Goal: Communication & Community: Answer question/provide support

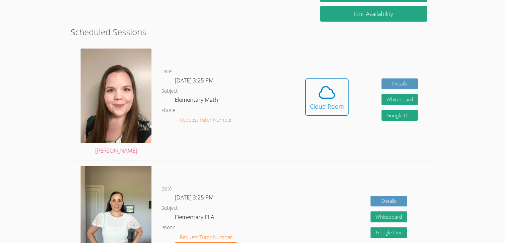
scroll to position [156, 0]
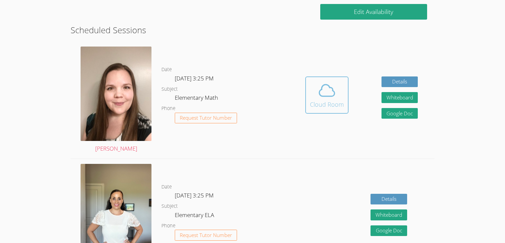
click at [331, 109] on div "Cloud Room" at bounding box center [327, 104] width 34 height 9
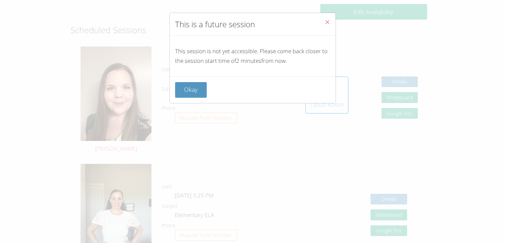
click at [330, 25] on button "Close" at bounding box center [327, 23] width 16 height 20
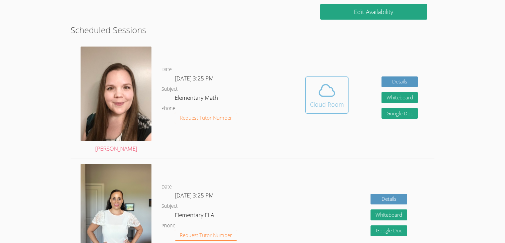
click at [327, 102] on div "Cloud Room" at bounding box center [327, 104] width 34 height 9
click at [324, 95] on icon at bounding box center [327, 90] width 19 height 19
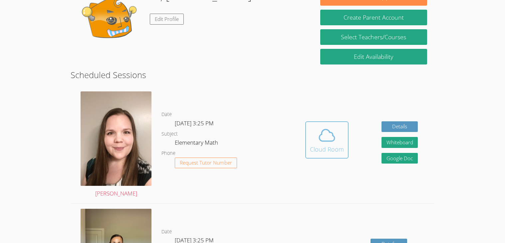
scroll to position [112, 0]
click at [325, 138] on icon at bounding box center [327, 135] width 19 height 19
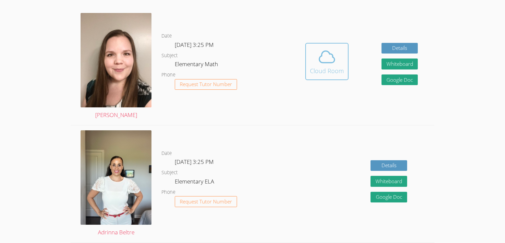
scroll to position [188, 0]
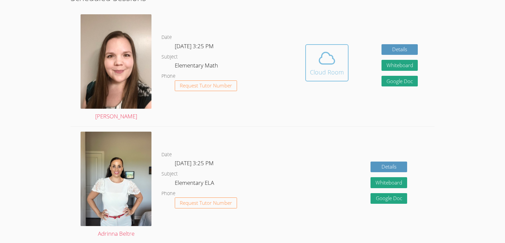
click at [334, 78] on button "Cloud Room" at bounding box center [326, 62] width 43 height 37
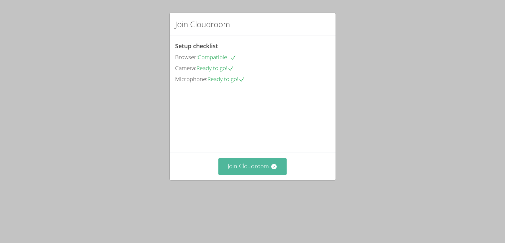
click at [236, 175] on button "Join Cloudroom" at bounding box center [252, 166] width 68 height 16
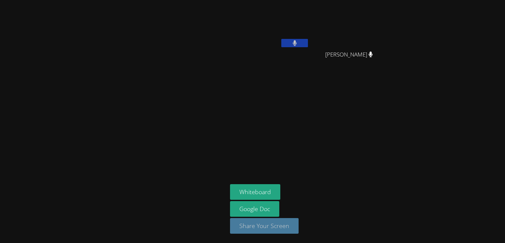
click at [276, 225] on button "Share Your Screen" at bounding box center [264, 226] width 69 height 16
click at [294, 43] on icon at bounding box center [295, 43] width 4 height 6
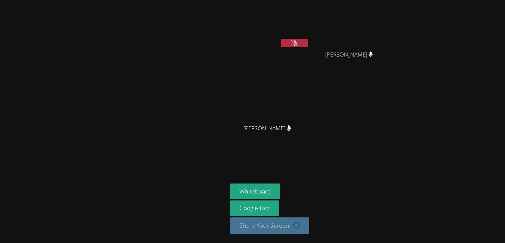
click at [283, 47] on button at bounding box center [294, 43] width 27 height 8
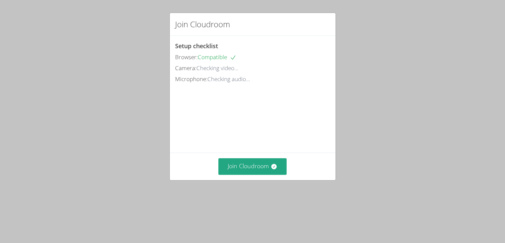
click at [214, 175] on div "Join Cloudroom" at bounding box center [252, 166] width 155 height 16
click at [230, 175] on button "Join Cloudroom" at bounding box center [252, 166] width 68 height 16
click at [191, 64] on span "Camera:" at bounding box center [185, 68] width 21 height 8
click at [191, 72] on span "Camera:" at bounding box center [185, 68] width 21 height 8
click at [190, 72] on span "Camera:" at bounding box center [185, 68] width 21 height 8
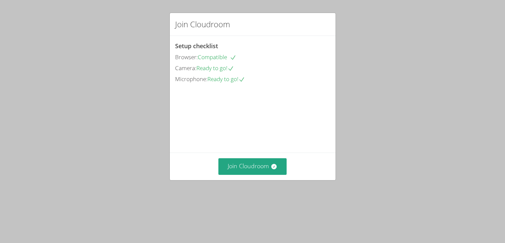
click at [187, 73] on div "Setup checklist Browser: Compatible Camera: Ready to go! Microphone: Ready to g…" at bounding box center [252, 62] width 155 height 43
click at [231, 175] on button "Join Cloudroom" at bounding box center [252, 166] width 68 height 16
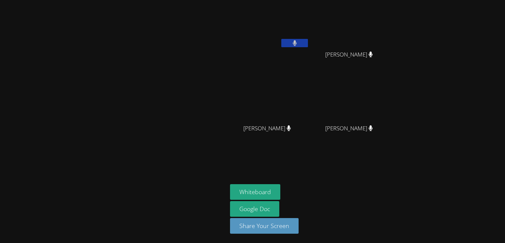
click at [19, 172] on div at bounding box center [114, 122] width 222 height 238
click at [239, 225] on button "Share Your Screen" at bounding box center [264, 226] width 69 height 16
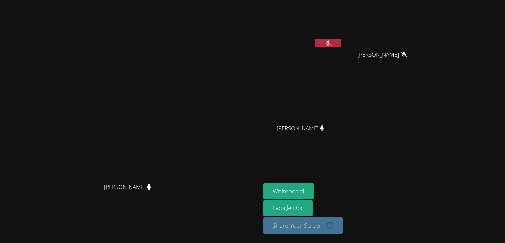
click at [325, 43] on button at bounding box center [328, 43] width 27 height 8
click at [315, 126] on span "[PERSON_NAME]" at bounding box center [300, 129] width 50 height 10
click at [335, 45] on button at bounding box center [328, 43] width 27 height 8
click at [332, 44] on icon at bounding box center [328, 43] width 7 height 6
click at [331, 44] on icon at bounding box center [328, 43] width 7 height 6
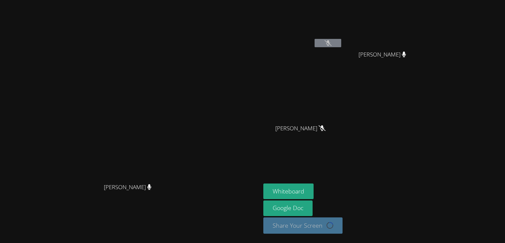
click at [329, 119] on video at bounding box center [302, 99] width 79 height 45
click at [319, 129] on icon at bounding box center [322, 128] width 7 height 6
click at [319, 127] on icon at bounding box center [322, 128] width 7 height 6
click at [319, 130] on icon at bounding box center [322, 128] width 7 height 6
click at [319, 128] on icon at bounding box center [322, 128] width 7 height 6
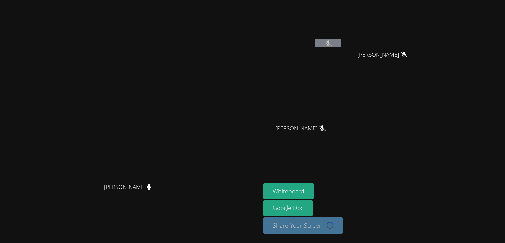
click at [323, 130] on div "Angela Lee" at bounding box center [302, 134] width 79 height 27
click at [319, 130] on icon at bounding box center [322, 128] width 7 height 6
click at [341, 46] on button at bounding box center [328, 43] width 27 height 8
click at [330, 44] on icon at bounding box center [328, 43] width 4 height 6
click at [314, 189] on button "Whiteboard" at bounding box center [288, 192] width 50 height 16
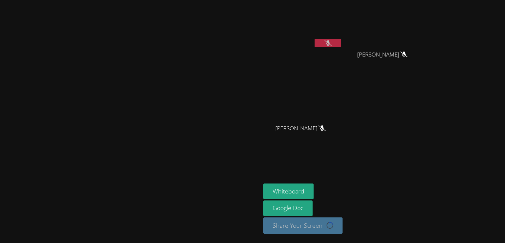
click at [332, 45] on icon at bounding box center [328, 43] width 7 height 6
click at [341, 39] on button at bounding box center [328, 43] width 27 height 8
click at [341, 43] on button at bounding box center [328, 43] width 27 height 8
click at [328, 46] on button at bounding box center [328, 43] width 27 height 8
click at [341, 45] on button at bounding box center [328, 43] width 27 height 8
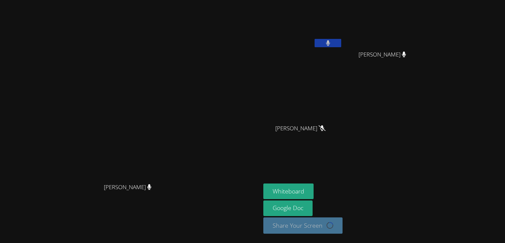
click at [315, 39] on button at bounding box center [328, 43] width 27 height 8
click at [325, 43] on button at bounding box center [328, 43] width 27 height 8
click at [332, 43] on icon at bounding box center [328, 43] width 7 height 6
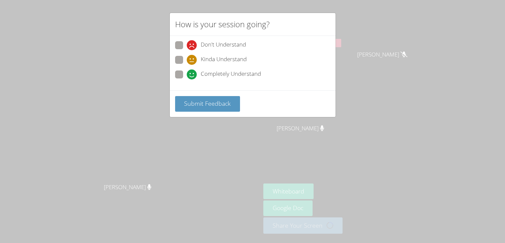
click at [187, 80] on span at bounding box center [187, 80] width 0 height 0
click at [187, 76] on input "Completely Understand" at bounding box center [190, 74] width 6 height 6
radio input "true"
click at [187, 65] on span at bounding box center [187, 65] width 0 height 0
click at [187, 62] on input "Kinda Understand" at bounding box center [190, 59] width 6 height 6
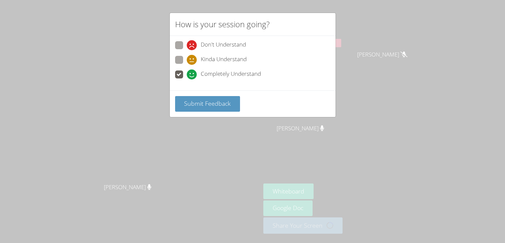
radio input "true"
click at [224, 103] on span "Submit Feedback" at bounding box center [207, 104] width 47 height 8
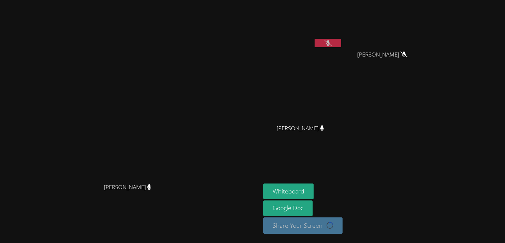
click at [341, 47] on button at bounding box center [328, 43] width 27 height 8
click at [341, 39] on button at bounding box center [328, 43] width 27 height 8
click at [332, 41] on icon at bounding box center [328, 43] width 7 height 6
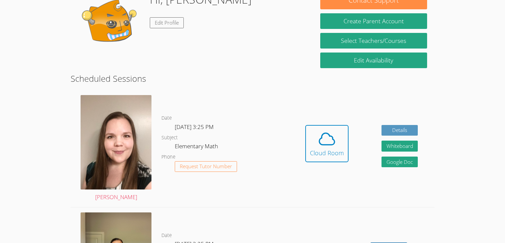
scroll to position [112, 0]
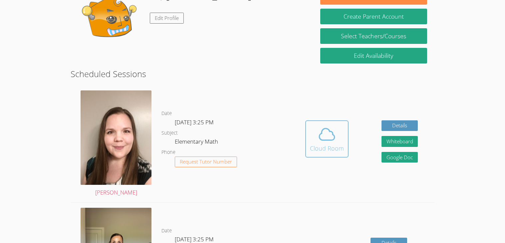
click at [339, 133] on span at bounding box center [327, 134] width 34 height 19
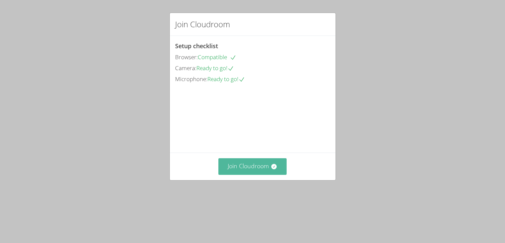
click at [269, 175] on button "Join Cloudroom" at bounding box center [252, 166] width 68 height 16
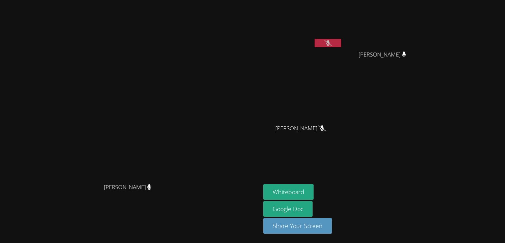
click at [332, 44] on icon at bounding box center [328, 43] width 7 height 6
click at [329, 42] on icon at bounding box center [328, 43] width 7 height 6
click at [341, 46] on button at bounding box center [328, 43] width 27 height 8
click at [407, 58] on span "[PERSON_NAME]" at bounding box center [382, 55] width 50 height 10
click at [407, 56] on icon at bounding box center [403, 55] width 7 height 6
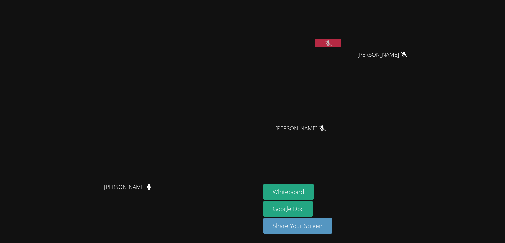
click at [407, 59] on span "[PERSON_NAME]" at bounding box center [382, 55] width 50 height 10
click at [407, 58] on span "Angela Lee" at bounding box center [382, 55] width 50 height 10
click at [422, 57] on div "Angela Lee" at bounding box center [384, 60] width 79 height 27
